Goal: Task Accomplishment & Management: Use online tool/utility

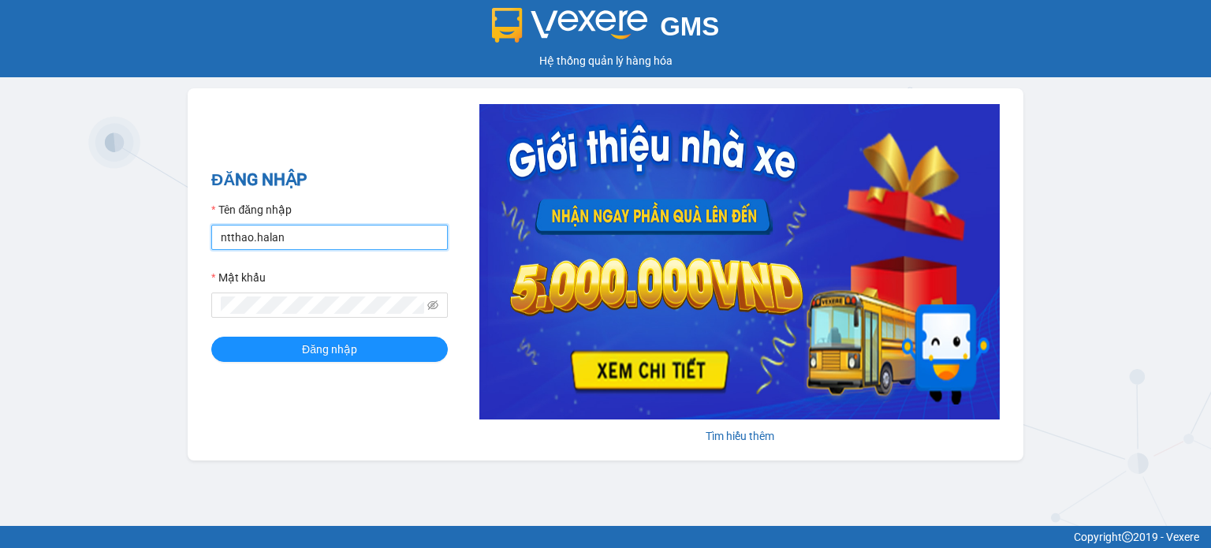
click at [317, 244] on input "ntthao.halan" at bounding box center [329, 237] width 237 height 25
type input "pqson.halan"
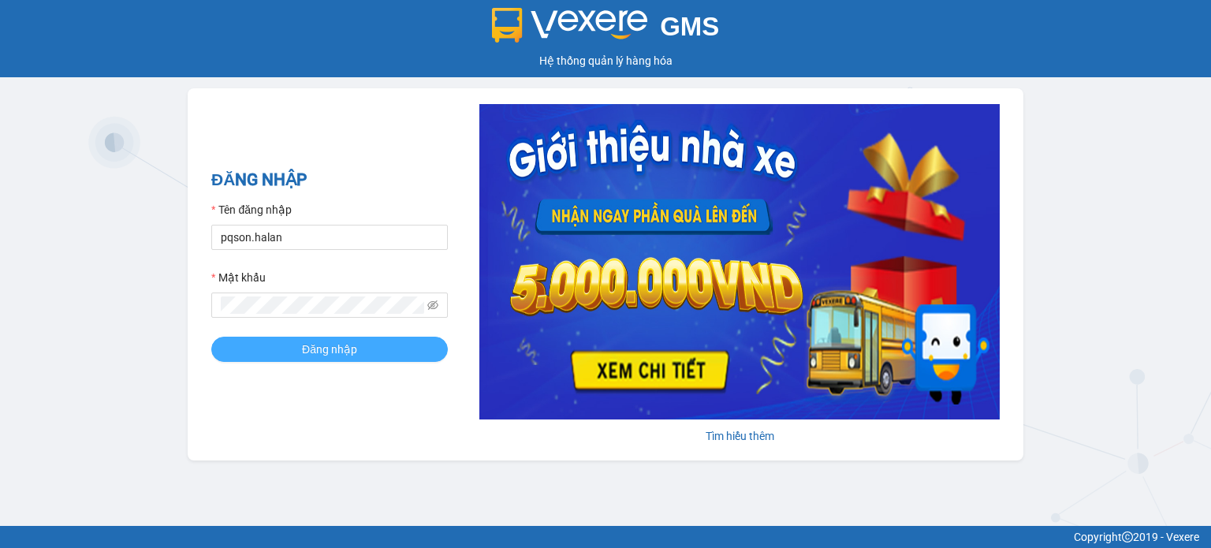
click at [330, 349] on span "Đăng nhập" at bounding box center [329, 349] width 55 height 17
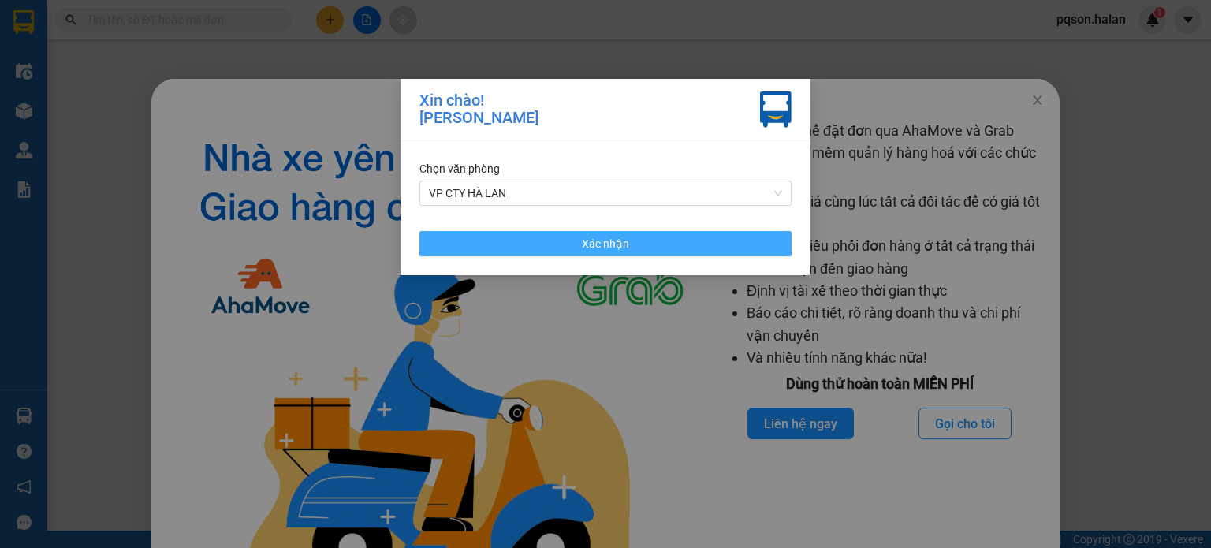
click at [613, 247] on span "Xác nhận" at bounding box center [605, 243] width 47 height 17
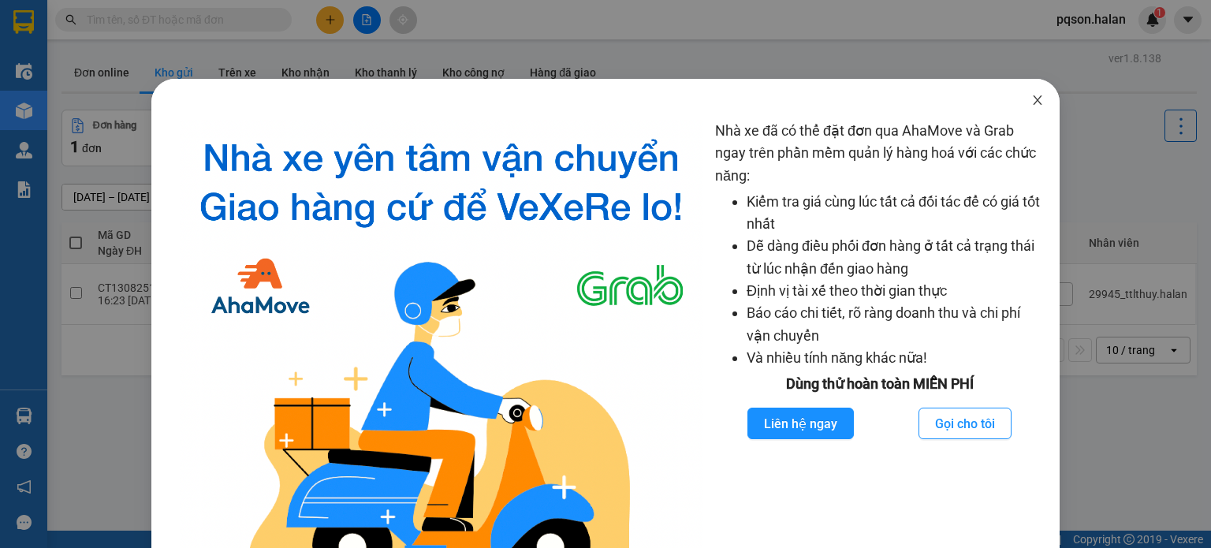
click at [1031, 98] on icon "close" at bounding box center [1037, 100] width 13 height 13
